Goal: Transaction & Acquisition: Download file/media

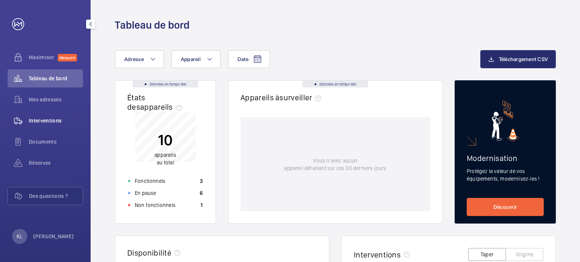
click at [61, 115] on div "Interventions" at bounding box center [46, 121] width 76 height 18
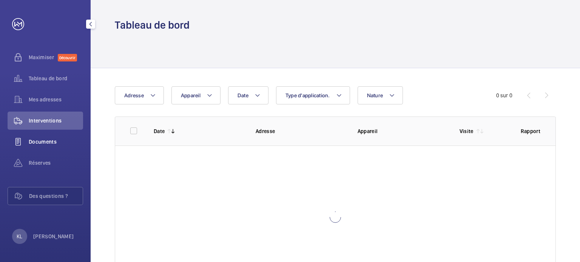
click at [58, 136] on div "Documents" at bounding box center [46, 142] width 76 height 18
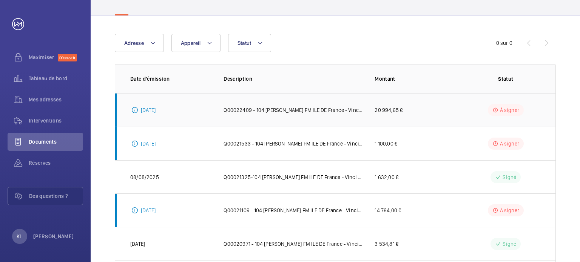
scroll to position [135, 0]
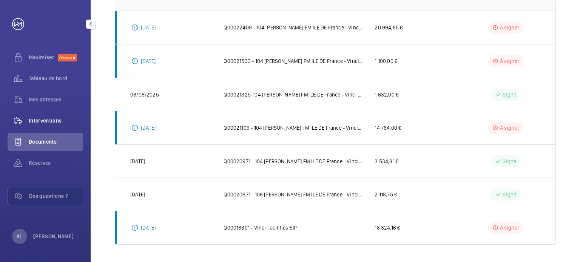
click at [68, 122] on span "Interventions" at bounding box center [56, 121] width 54 height 8
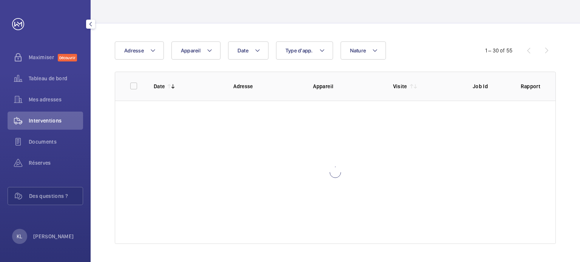
scroll to position [45, 0]
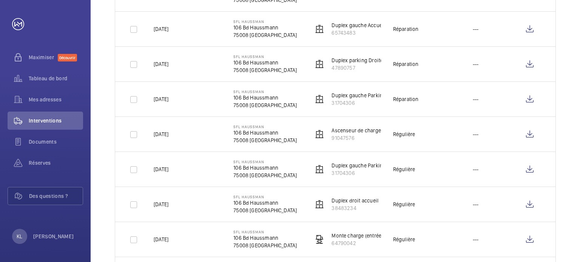
scroll to position [953, 0]
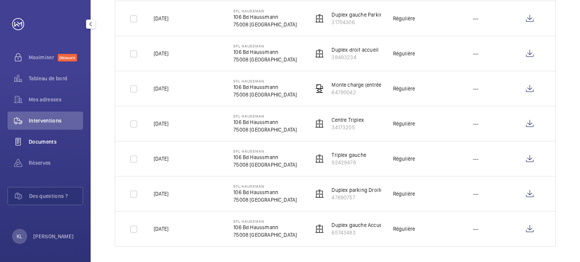
click at [43, 138] on span "Documents" at bounding box center [56, 142] width 54 height 8
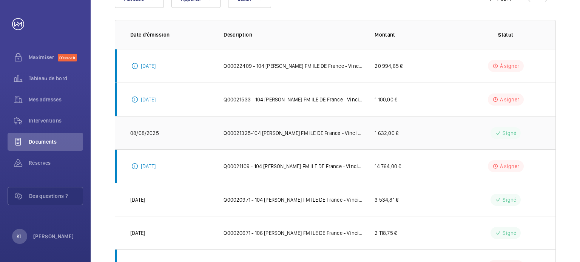
scroll to position [135, 0]
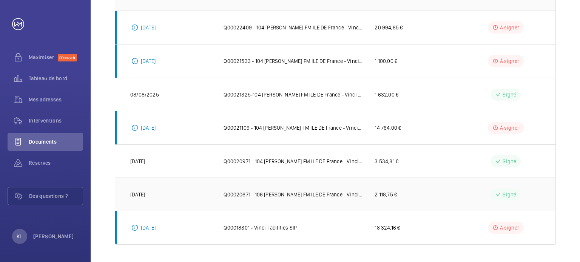
click at [315, 191] on p "Q00020671 - 106 [PERSON_NAME] FM ILE DE France - Vinci Facilities SIP" at bounding box center [293, 195] width 139 height 8
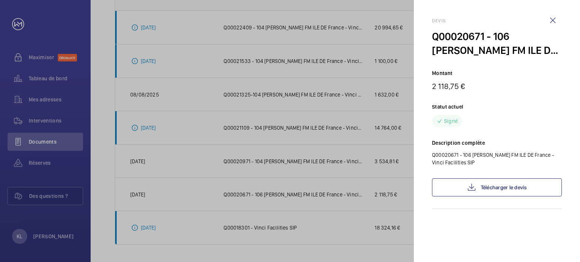
click at [58, 125] on div at bounding box center [290, 131] width 580 height 262
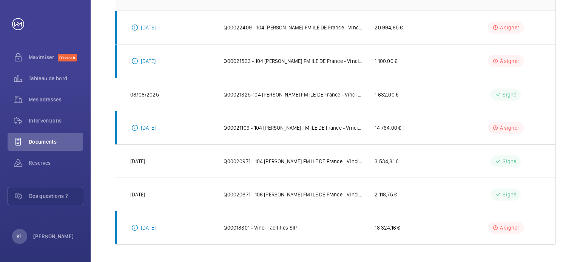
click at [48, 116] on div at bounding box center [290, 131] width 580 height 262
click at [50, 119] on font "Interventions" at bounding box center [45, 121] width 33 height 6
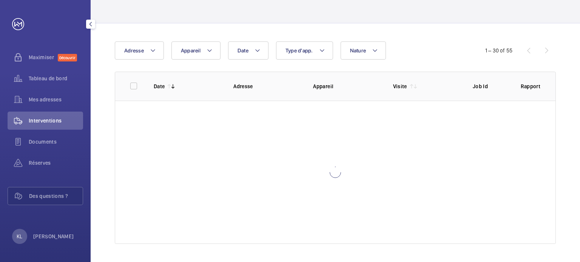
scroll to position [45, 0]
click at [51, 77] on font "Tableau de bord" at bounding box center [48, 79] width 39 height 6
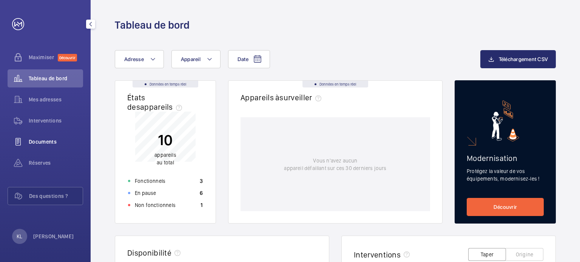
click at [47, 145] on font "Documents" at bounding box center [43, 142] width 28 height 6
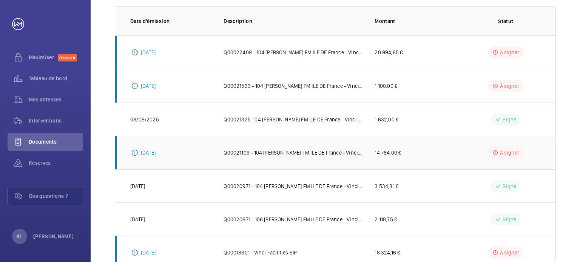
scroll to position [135, 0]
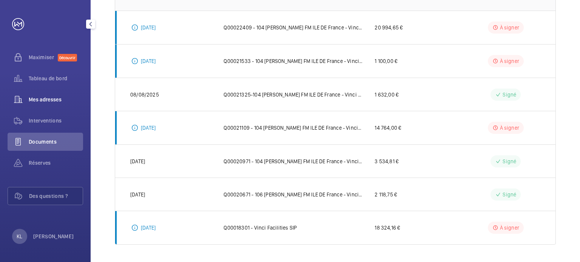
click at [56, 98] on font "Mes adresses" at bounding box center [45, 100] width 33 height 6
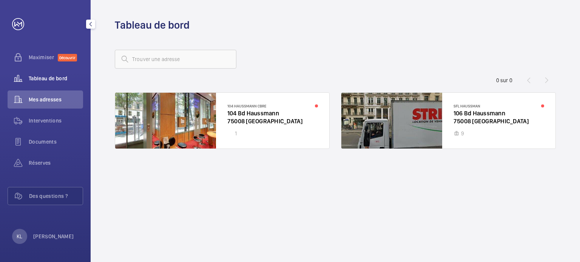
click at [54, 86] on div "Tableau de bord" at bounding box center [46, 78] width 76 height 18
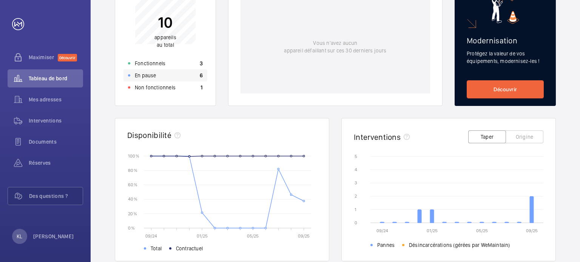
scroll to position [189, 0]
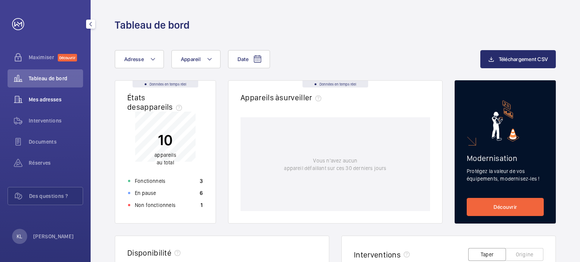
click at [69, 102] on span "Mes adresses" at bounding box center [56, 100] width 54 height 8
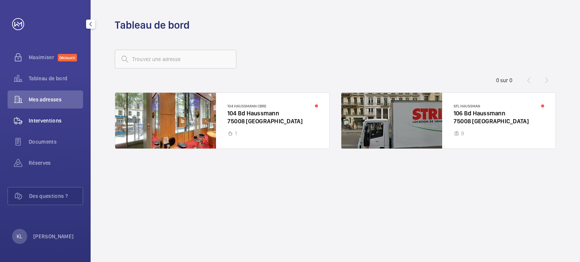
click at [58, 120] on font "Interventions" at bounding box center [45, 121] width 33 height 6
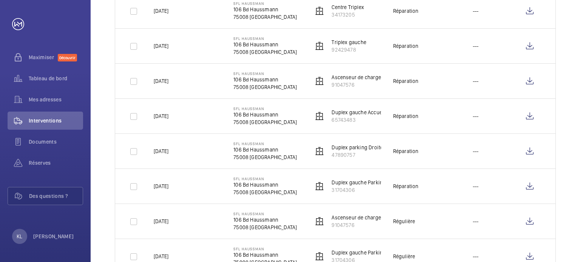
scroll to position [726, 0]
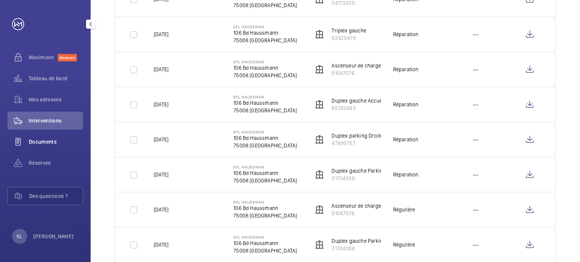
click at [43, 141] on font "Documents" at bounding box center [43, 142] width 28 height 6
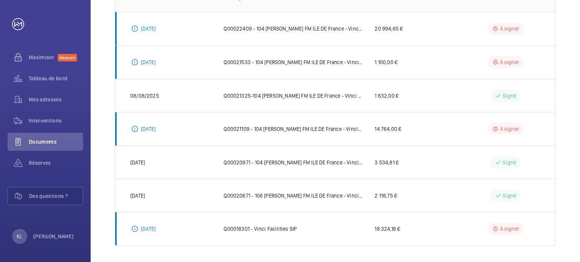
scroll to position [135, 0]
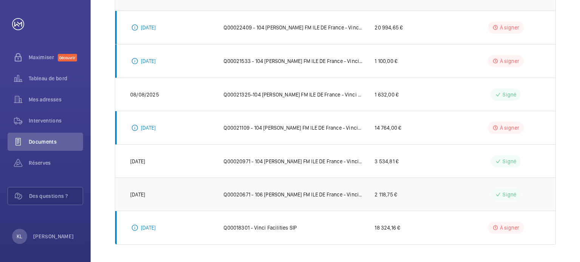
click at [285, 192] on font "Q00020671 - 106 [PERSON_NAME] FM ILE DE France - Vinci Facilities SIP" at bounding box center [307, 195] width 166 height 6
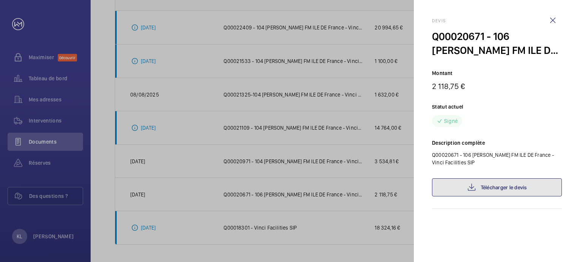
click at [470, 193] on link "Télécharger le devis" at bounding box center [497, 188] width 130 height 18
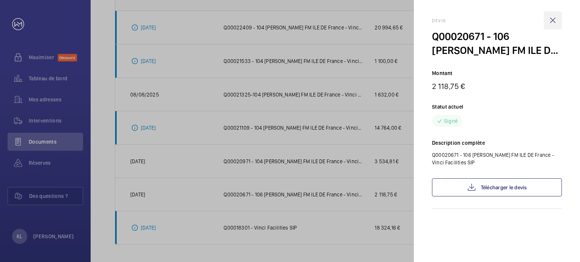
click at [557, 16] on wm-front-icon-button at bounding box center [553, 20] width 18 height 18
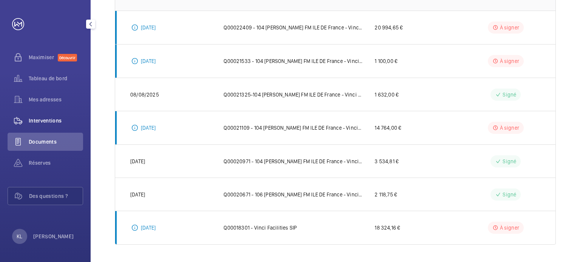
click at [57, 119] on font "Interventions" at bounding box center [45, 121] width 33 height 6
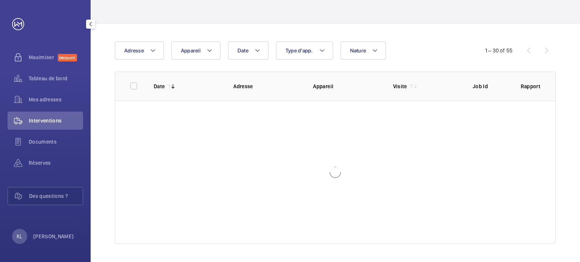
scroll to position [45, 0]
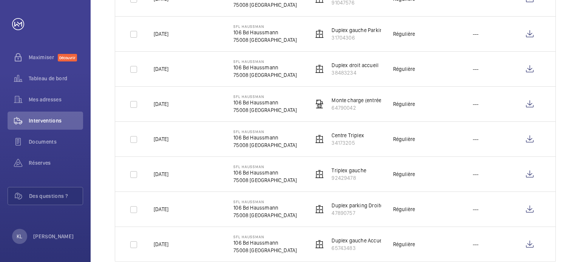
scroll to position [953, 0]
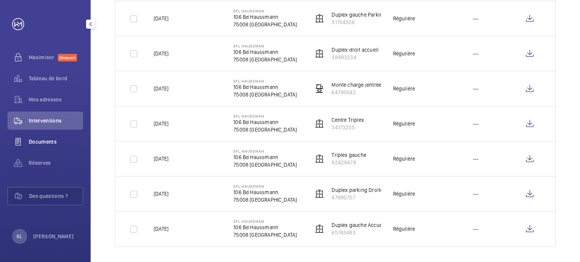
click at [45, 143] on font "Documents" at bounding box center [43, 142] width 28 height 6
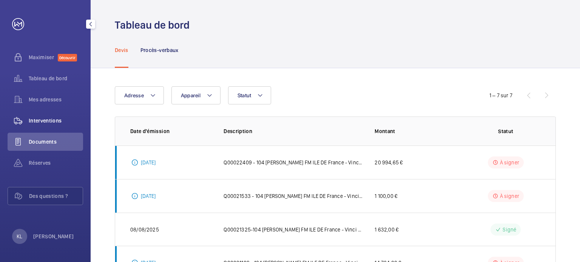
click at [44, 117] on span "Interventions" at bounding box center [56, 121] width 54 height 8
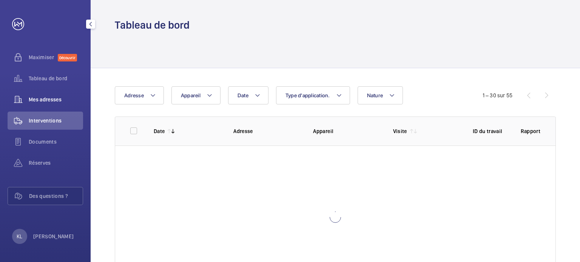
click at [46, 100] on font "Mes adresses" at bounding box center [45, 100] width 33 height 6
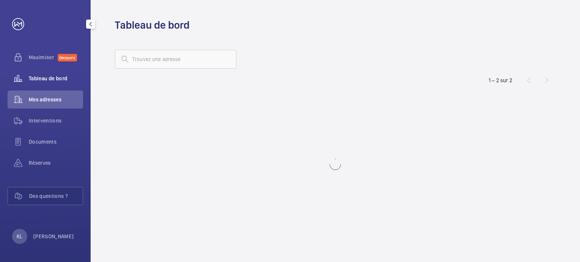
click at [48, 84] on div "Tableau de bord" at bounding box center [46, 78] width 76 height 18
